Goal: Information Seeking & Learning: Learn about a topic

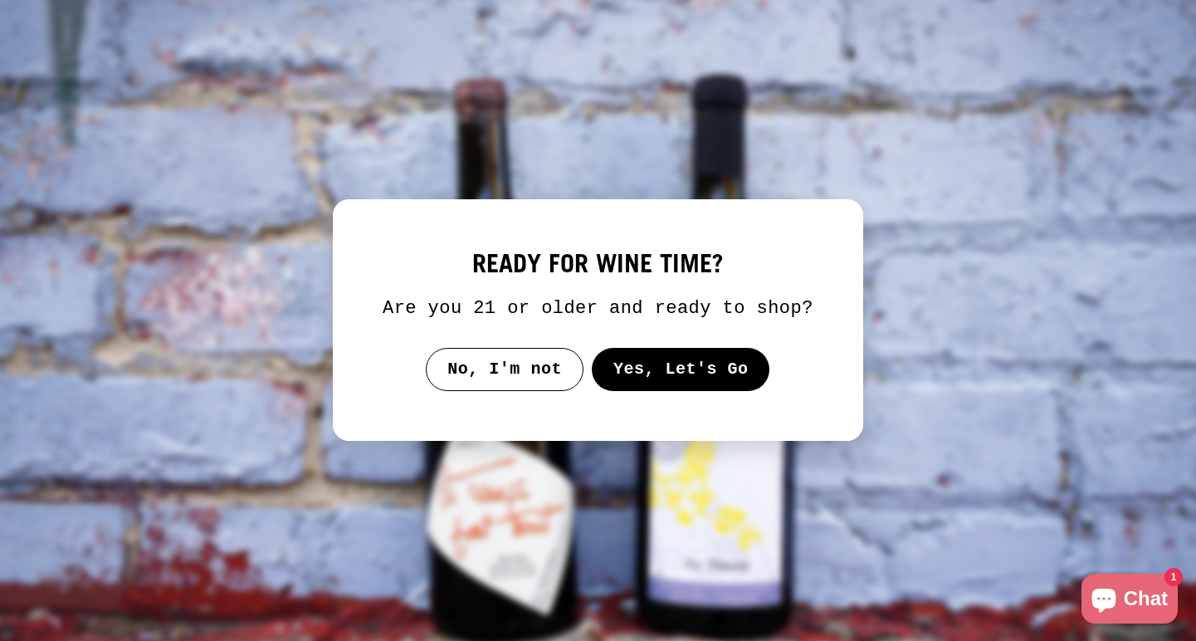
click at [716, 384] on button "Yes, Let's Go" at bounding box center [681, 369] width 178 height 43
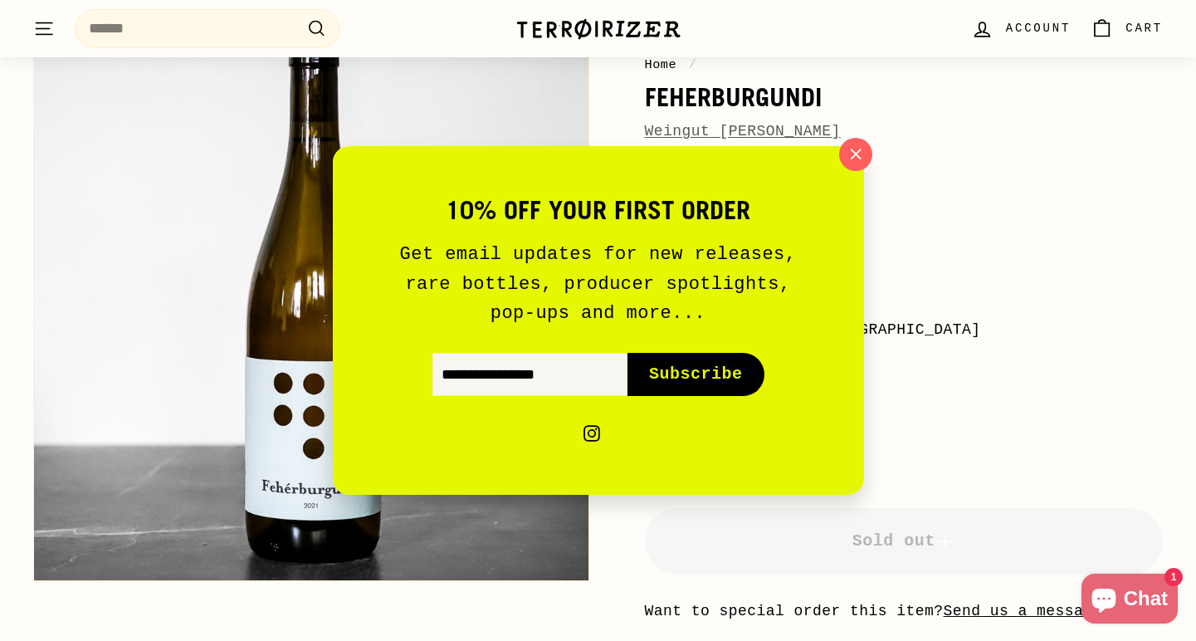
scroll to position [208, 0]
click at [858, 154] on icon "button" at bounding box center [855, 154] width 25 height 25
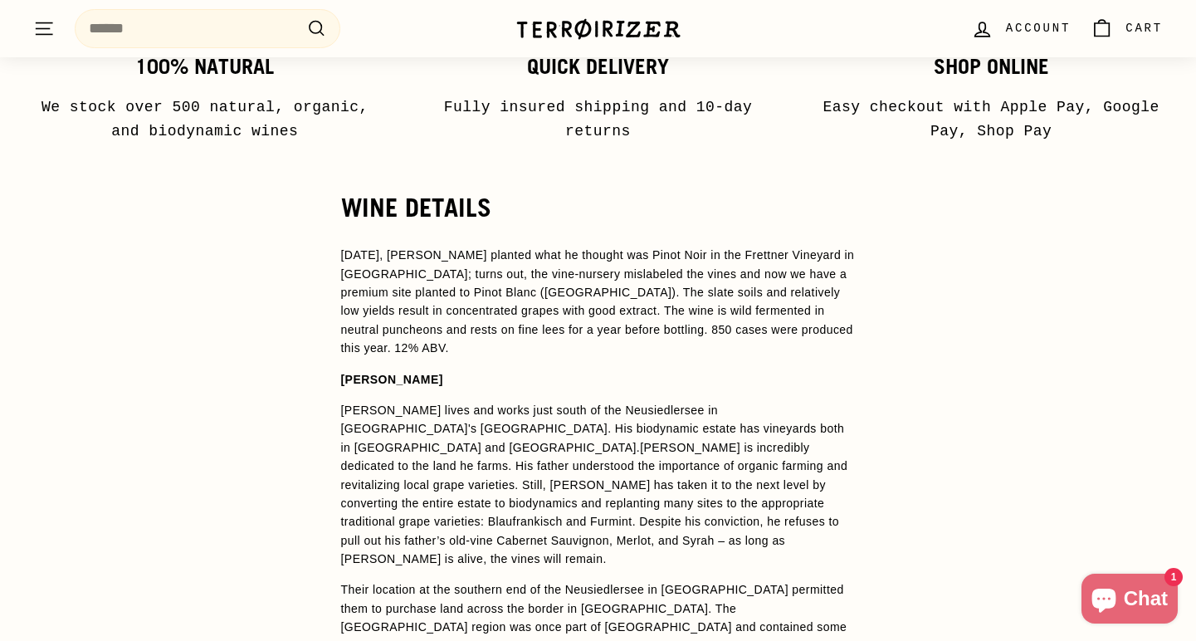
scroll to position [964, 0]
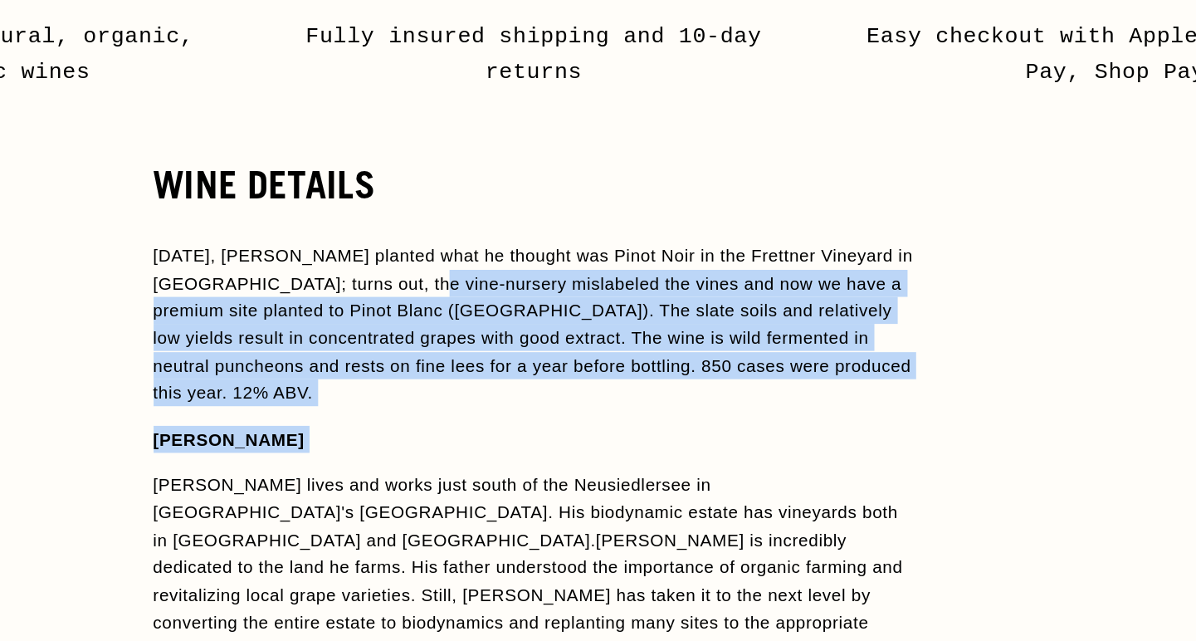
drag, startPoint x: 290, startPoint y: 171, endPoint x: 397, endPoint y: 296, distance: 164.3
click at [400, 371] on span "[DATE], [PERSON_NAME] planted what he thought was Pinot Noir in the Frettner Vi…" at bounding box center [598, 603] width 515 height 465
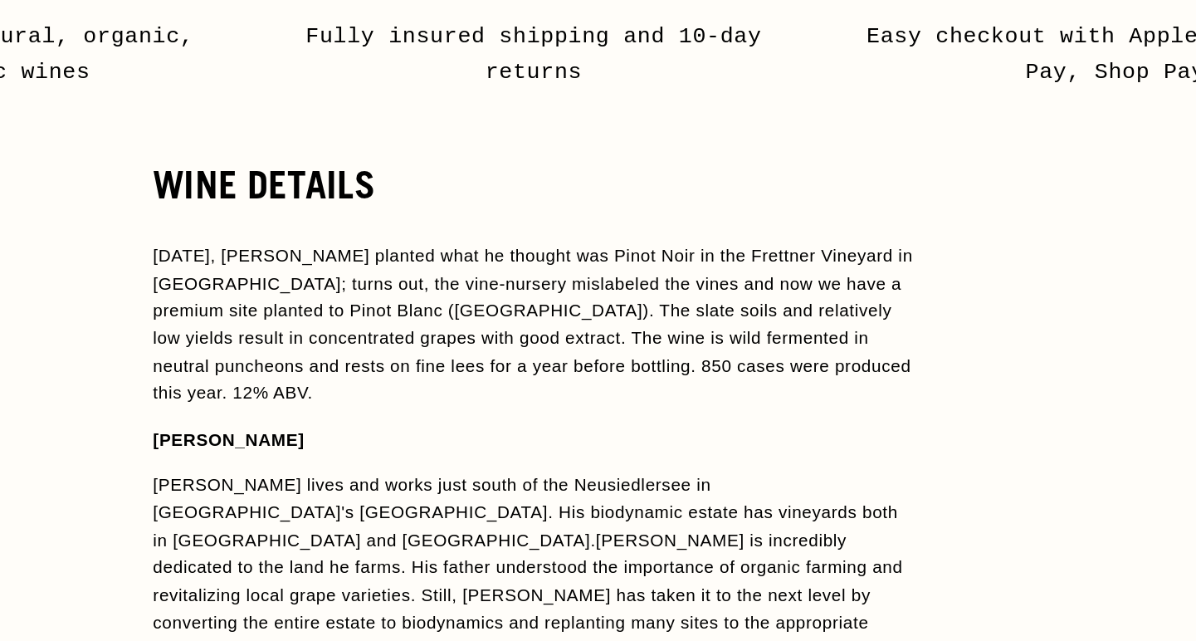
click at [397, 371] on span "[DATE], [PERSON_NAME] planted what he thought was Pinot Noir in the Frettner Vi…" at bounding box center [598, 603] width 515 height 465
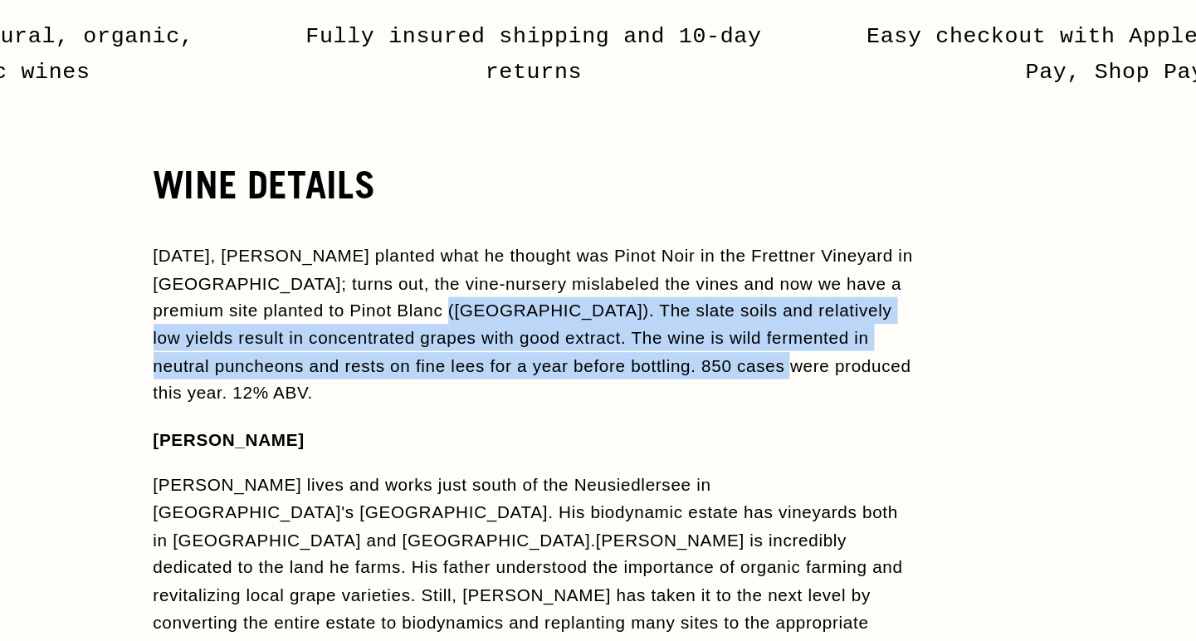
drag, startPoint x: 594, startPoint y: 242, endPoint x: 311, endPoint y: 198, distance: 286.5
click at [341, 374] on span "[DATE], [PERSON_NAME] planted what he thought was Pinot Noir in the Frettner Vi…" at bounding box center [598, 427] width 514 height 106
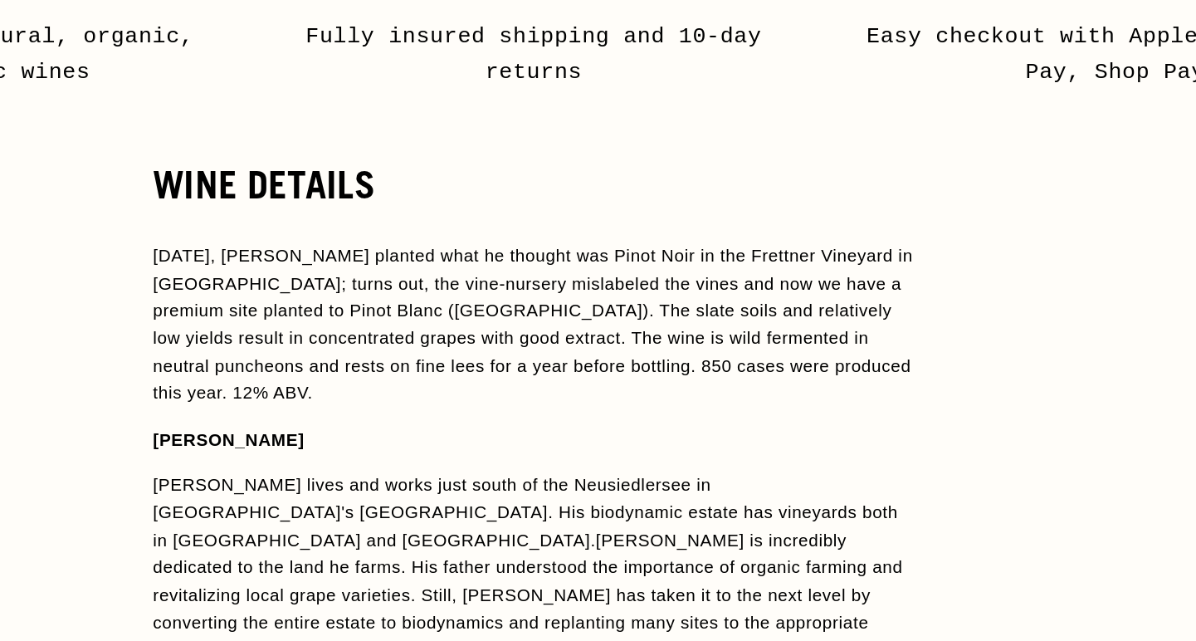
click at [341, 374] on span "[DATE], [PERSON_NAME] planted what he thought was Pinot Noir in the Frettner Vi…" at bounding box center [598, 427] width 514 height 106
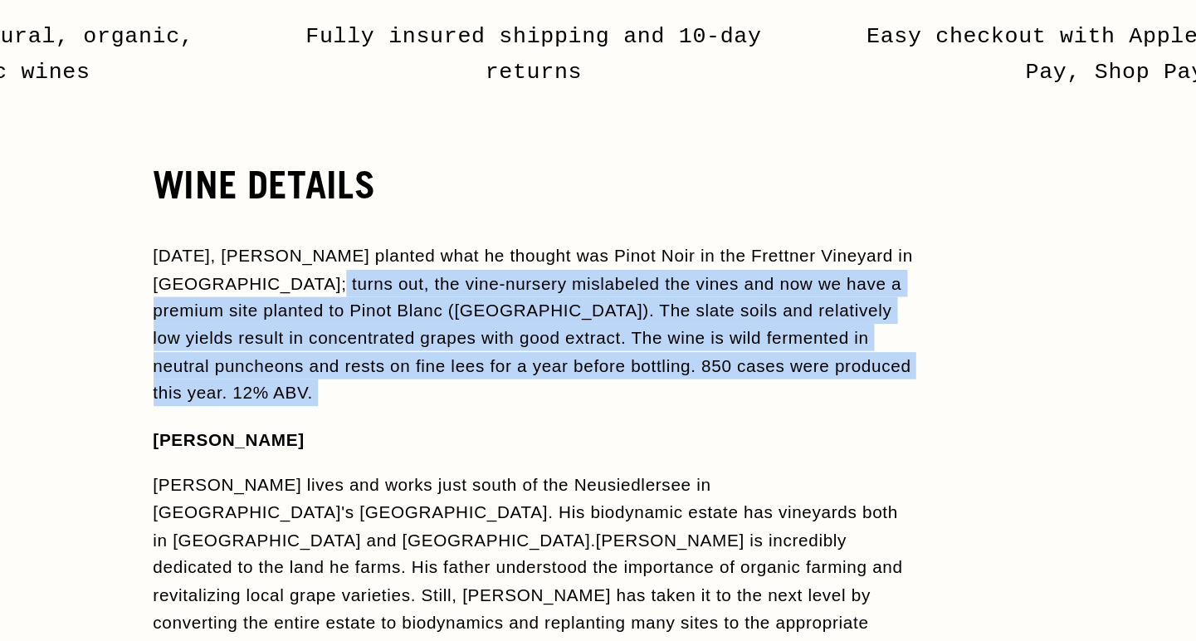
drag, startPoint x: 211, startPoint y: 181, endPoint x: 386, endPoint y: 268, distance: 195.7
click at [386, 371] on span "[DATE], [PERSON_NAME] planted what he thought was Pinot Noir in the Frettner Vi…" at bounding box center [598, 603] width 515 height 465
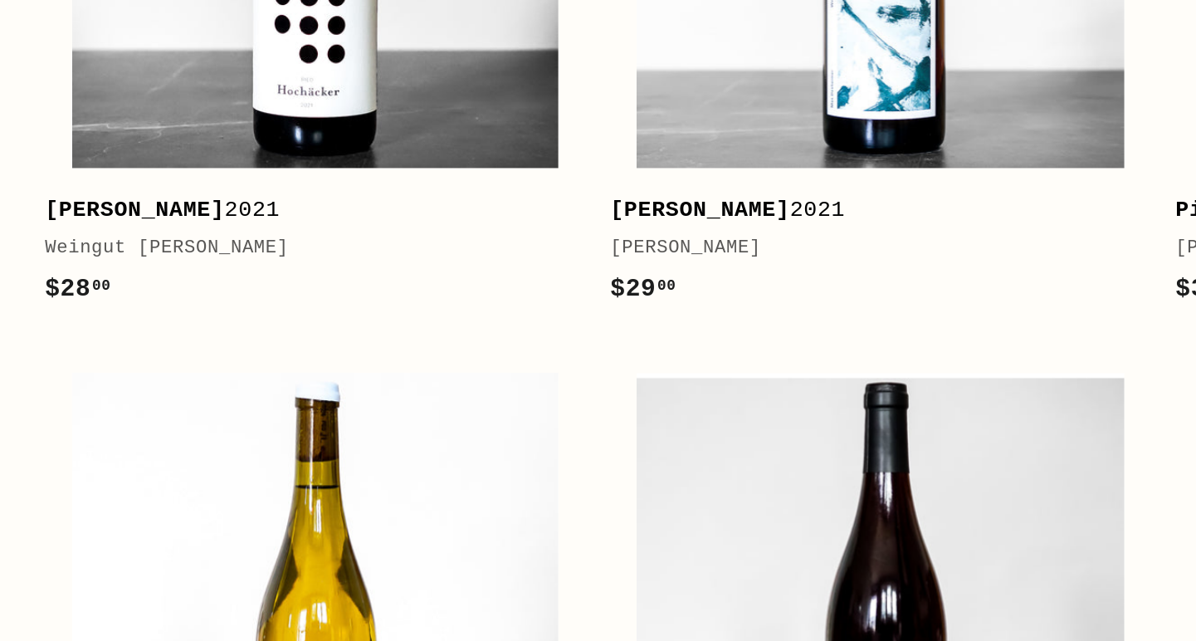
scroll to position [2472, 0]
